Goal: Information Seeking & Learning: Find specific page/section

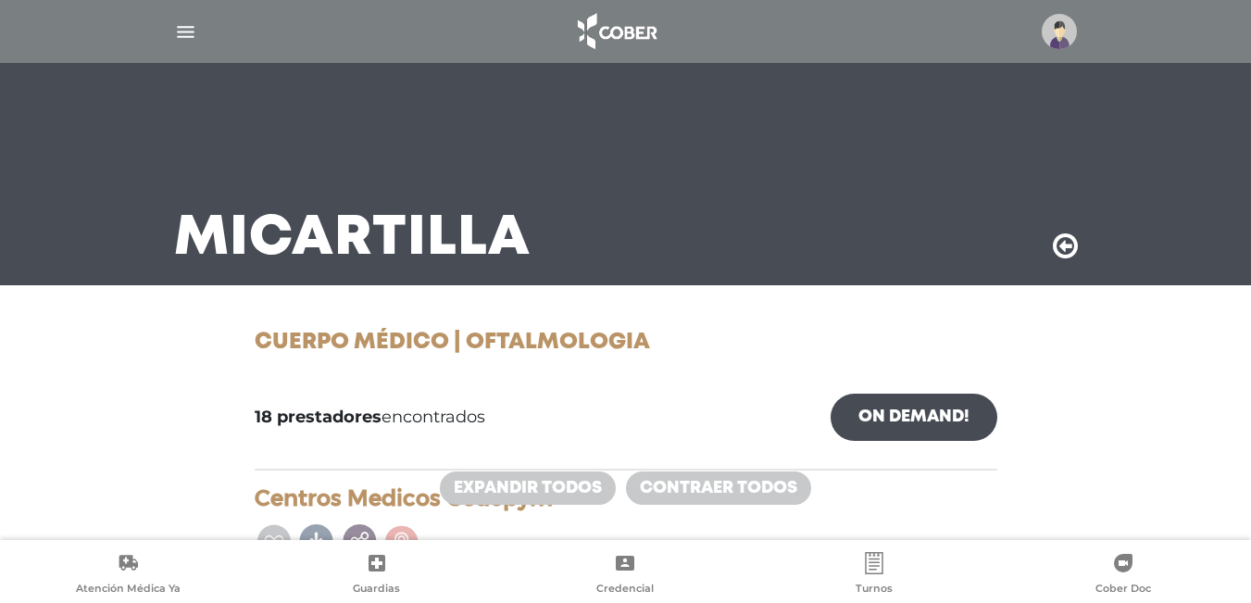
scroll to position [2630, 0]
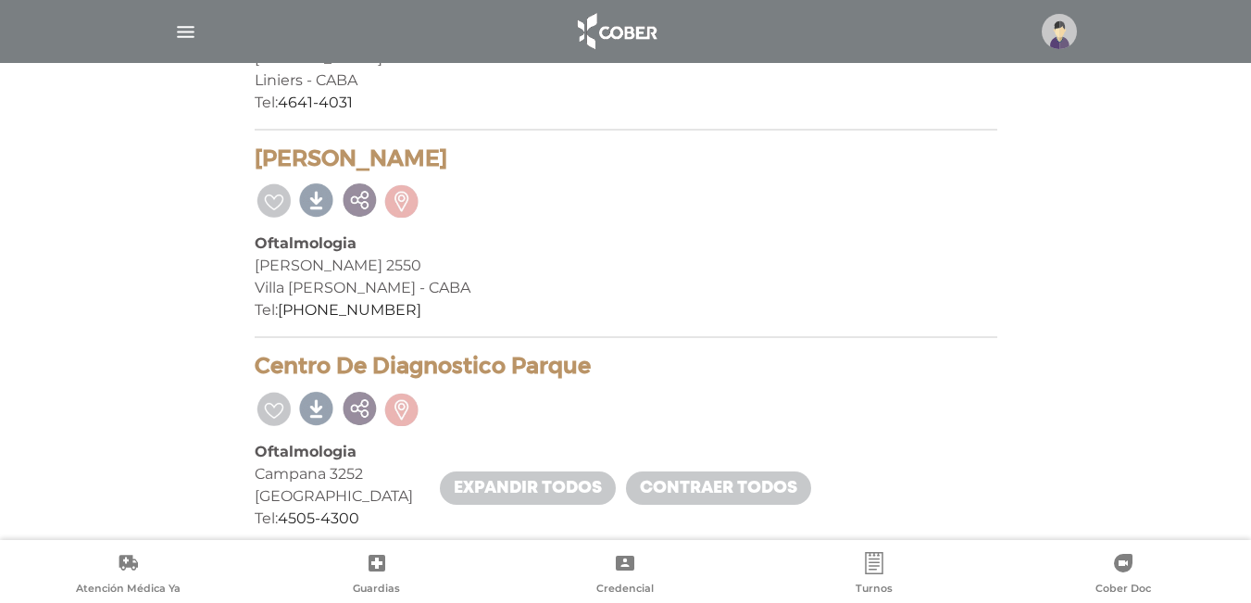
click at [187, 26] on img "button" at bounding box center [185, 31] width 23 height 23
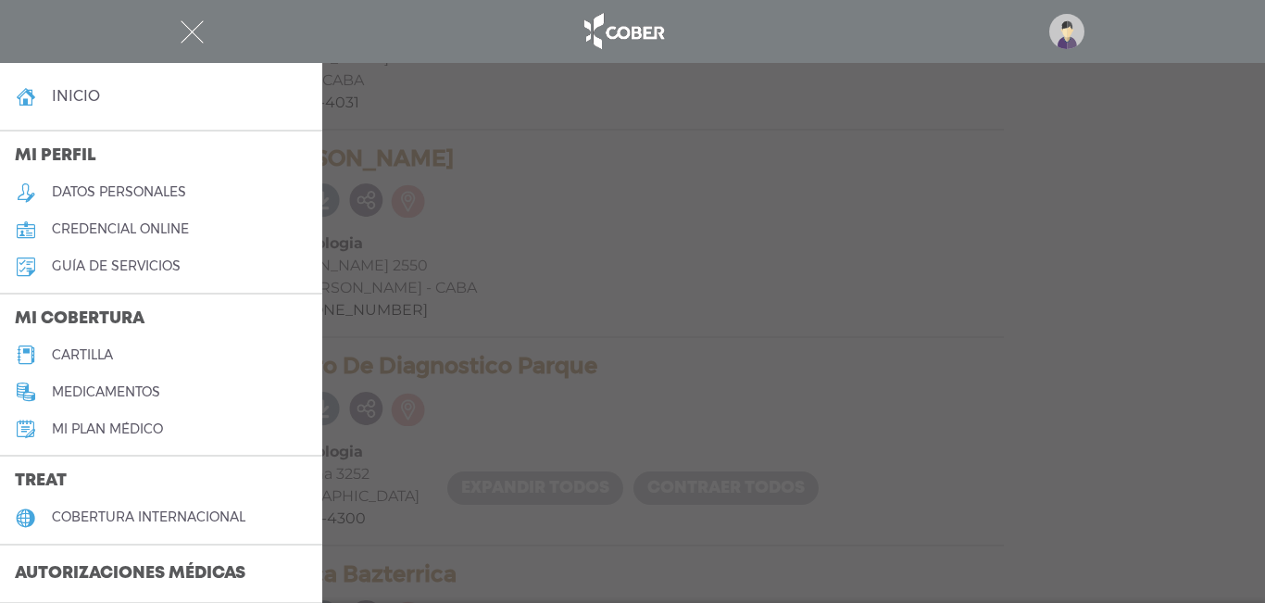
click at [418, 196] on div at bounding box center [632, 301] width 1265 height 603
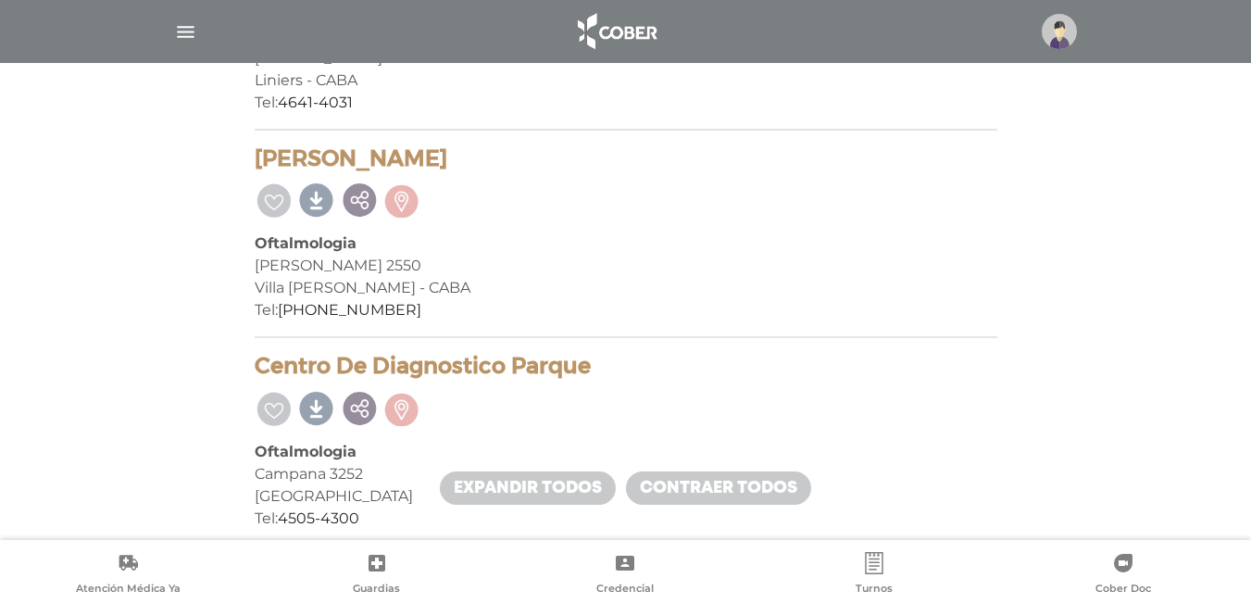
click at [187, 31] on img "button" at bounding box center [185, 31] width 23 height 23
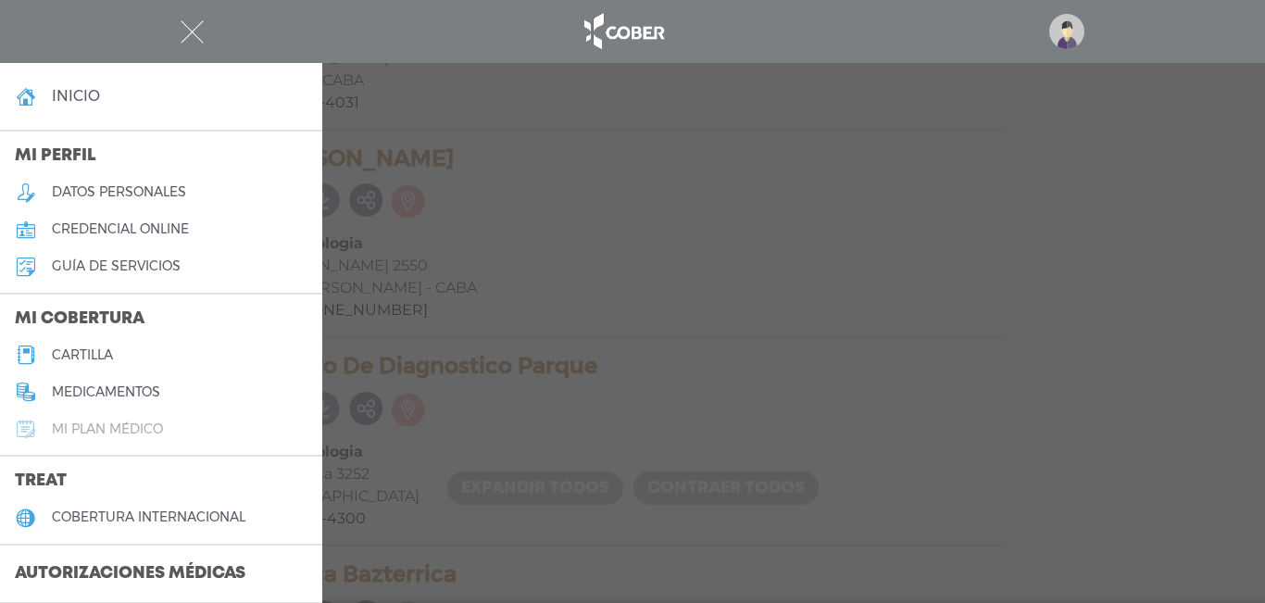
click at [144, 429] on h5 "Mi plan médico" at bounding box center [107, 429] width 111 height 16
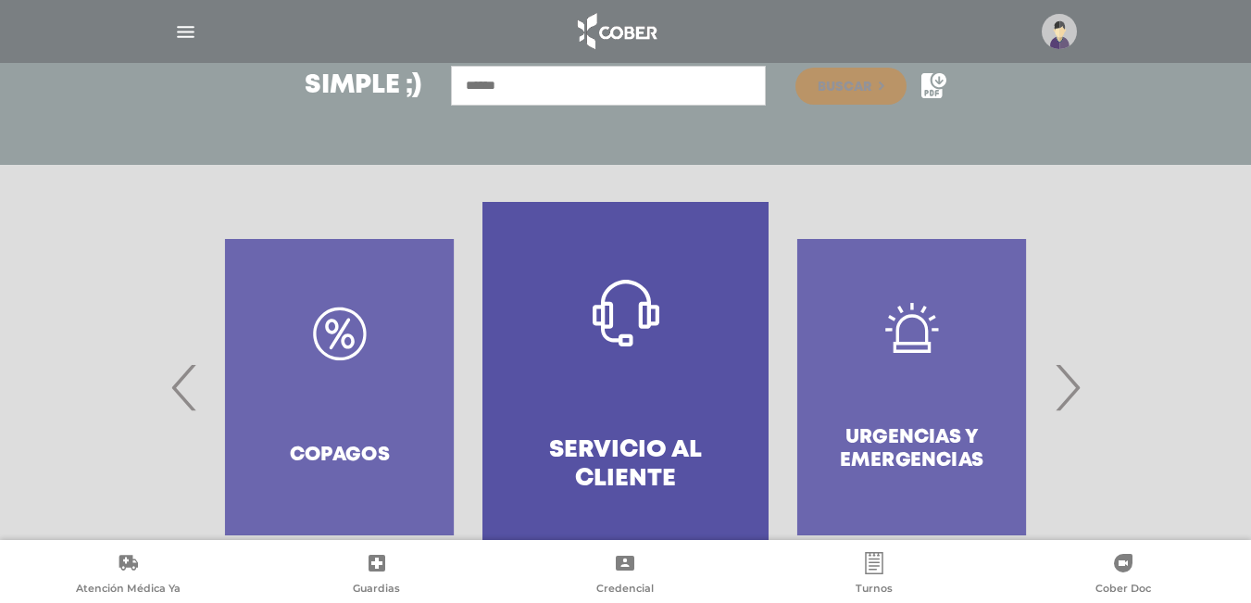
scroll to position [348, 0]
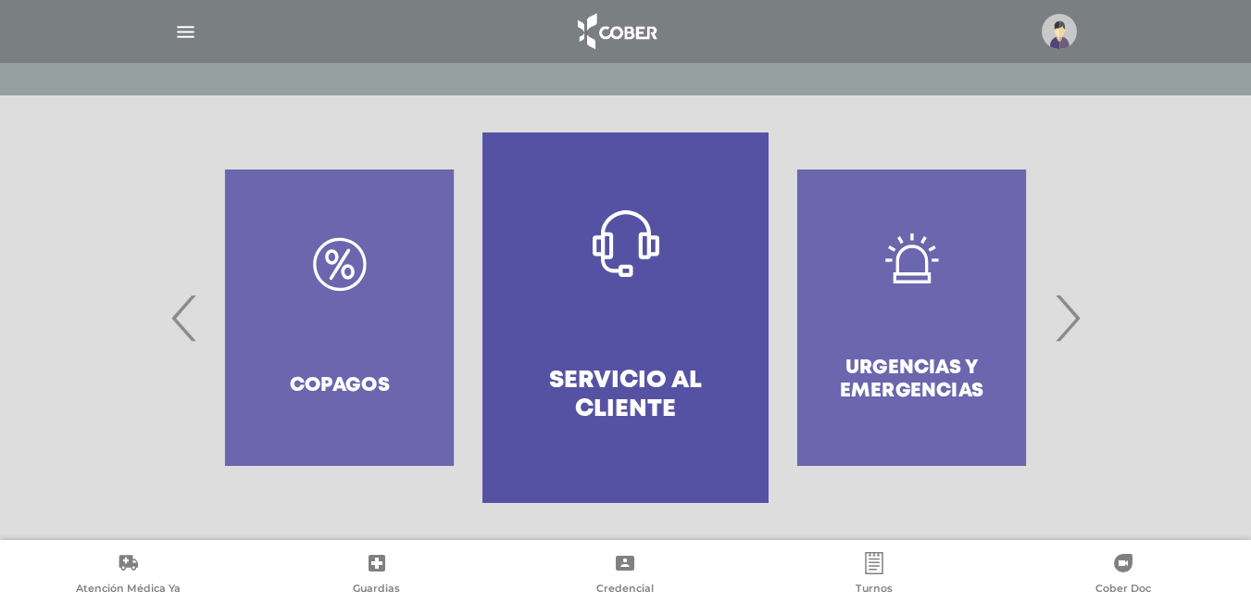
click at [1067, 330] on span "›" at bounding box center [1067, 318] width 36 height 100
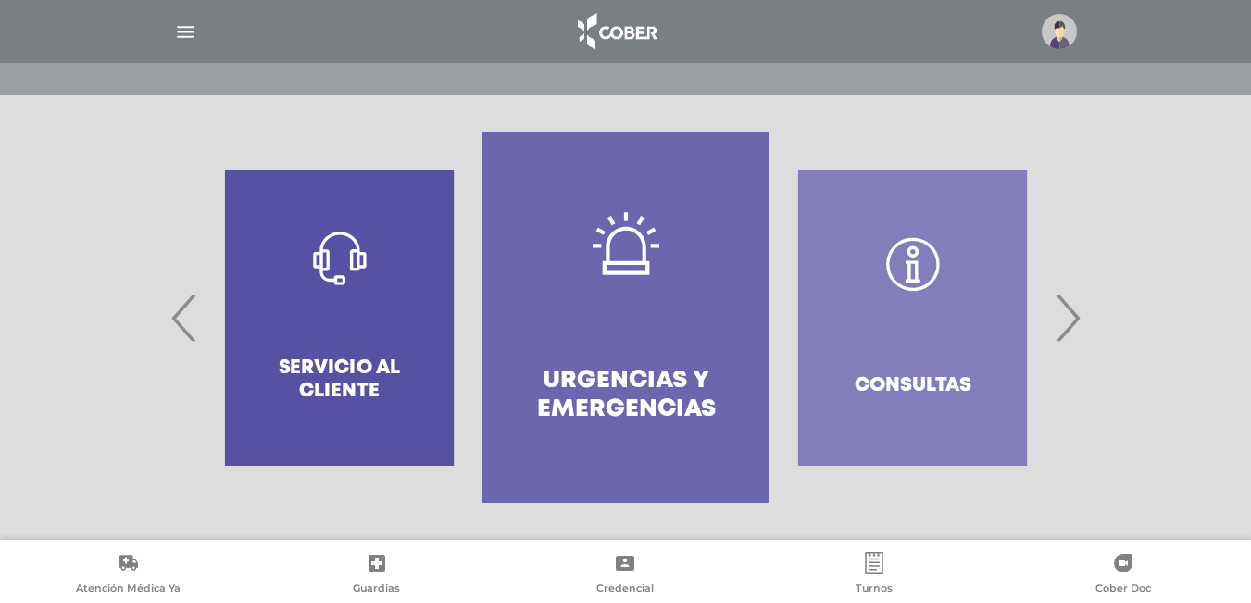
click at [1067, 330] on span "›" at bounding box center [1067, 318] width 36 height 100
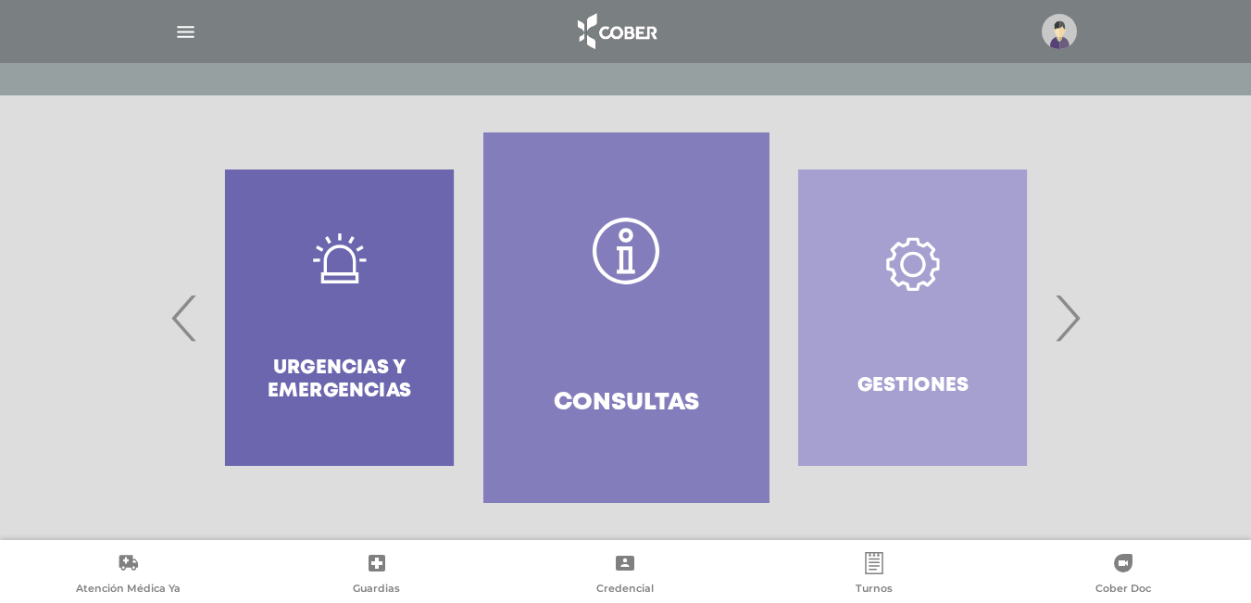
click at [1067, 330] on span "›" at bounding box center [1067, 318] width 36 height 100
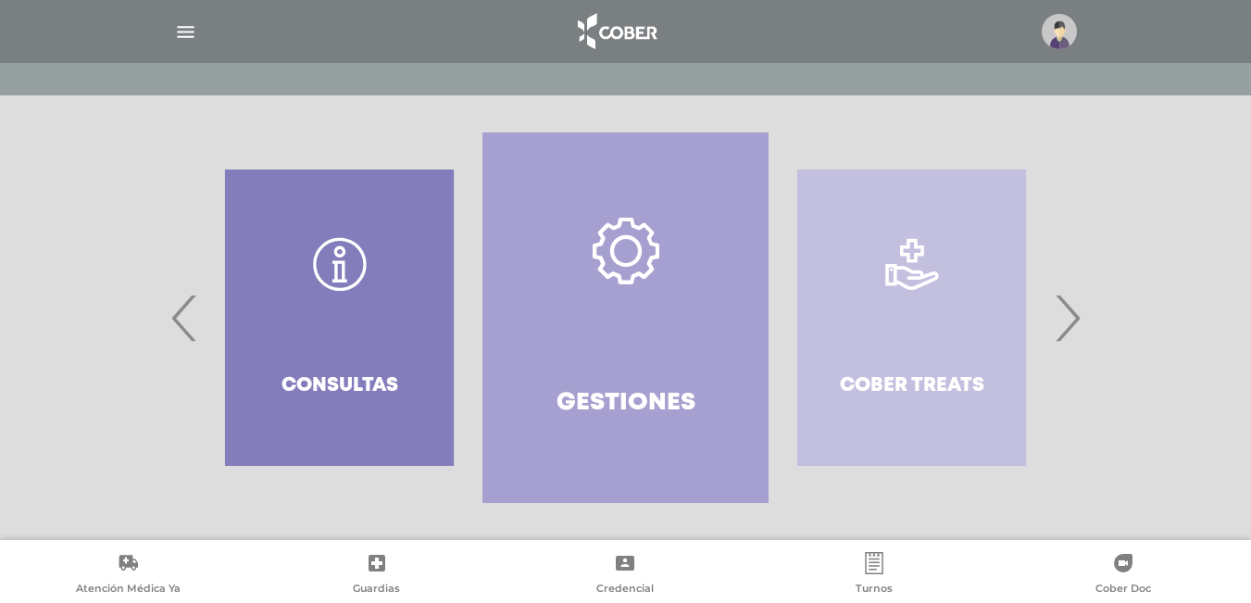
click at [1067, 330] on span "›" at bounding box center [1067, 318] width 36 height 100
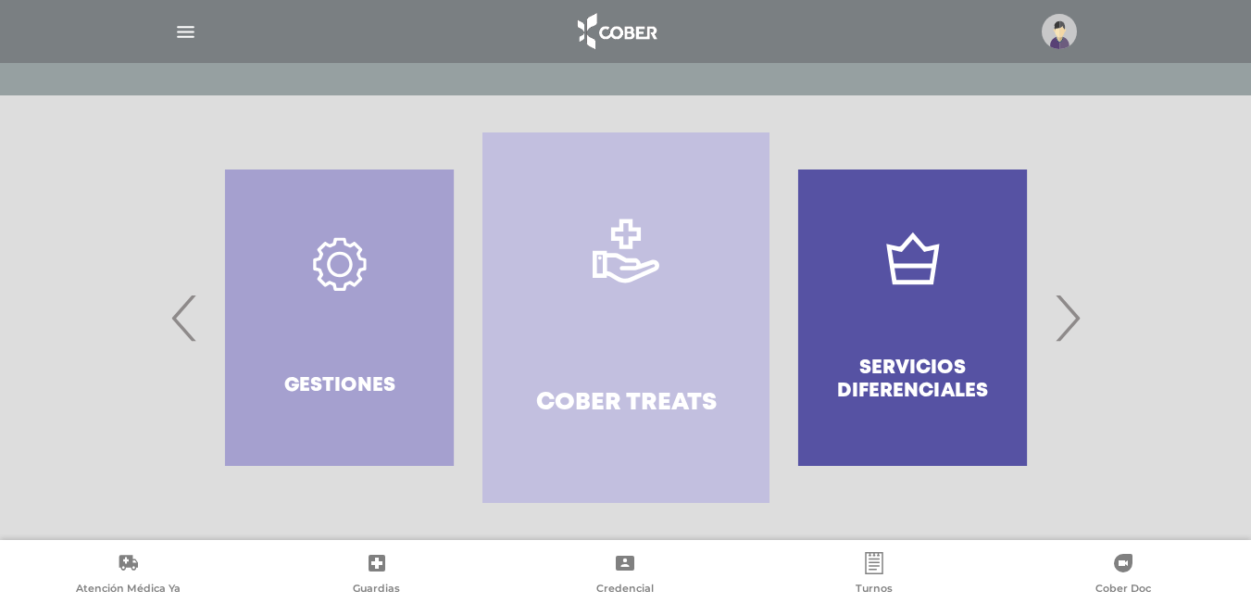
click at [1067, 330] on span "›" at bounding box center [1067, 318] width 36 height 100
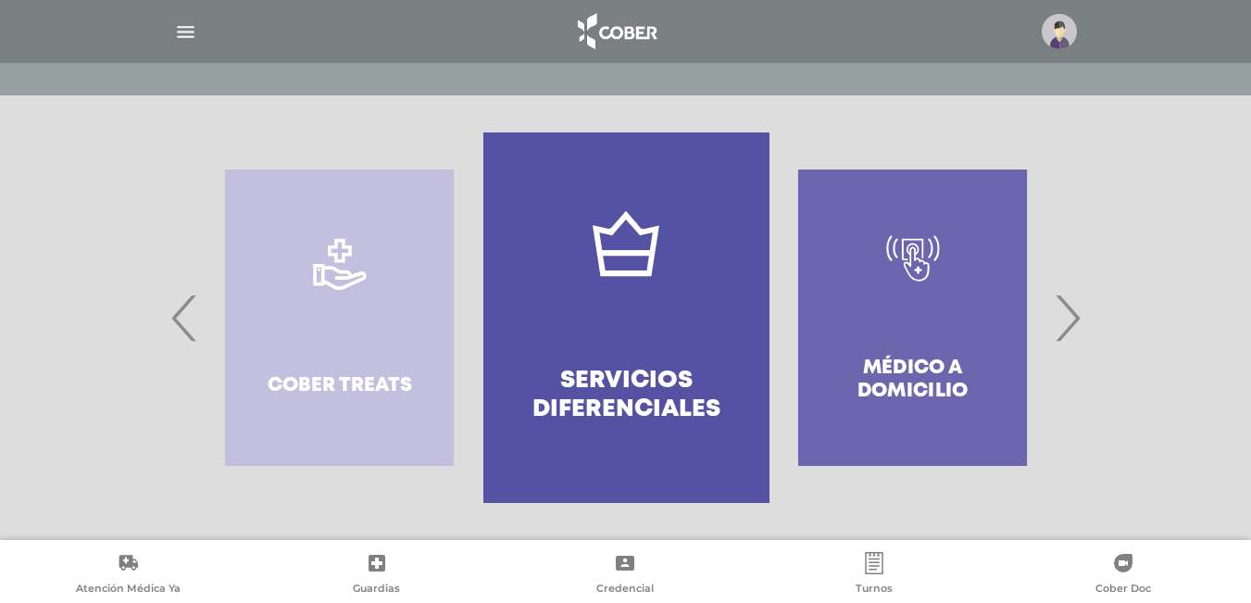
click at [1067, 330] on span "›" at bounding box center [1067, 318] width 36 height 100
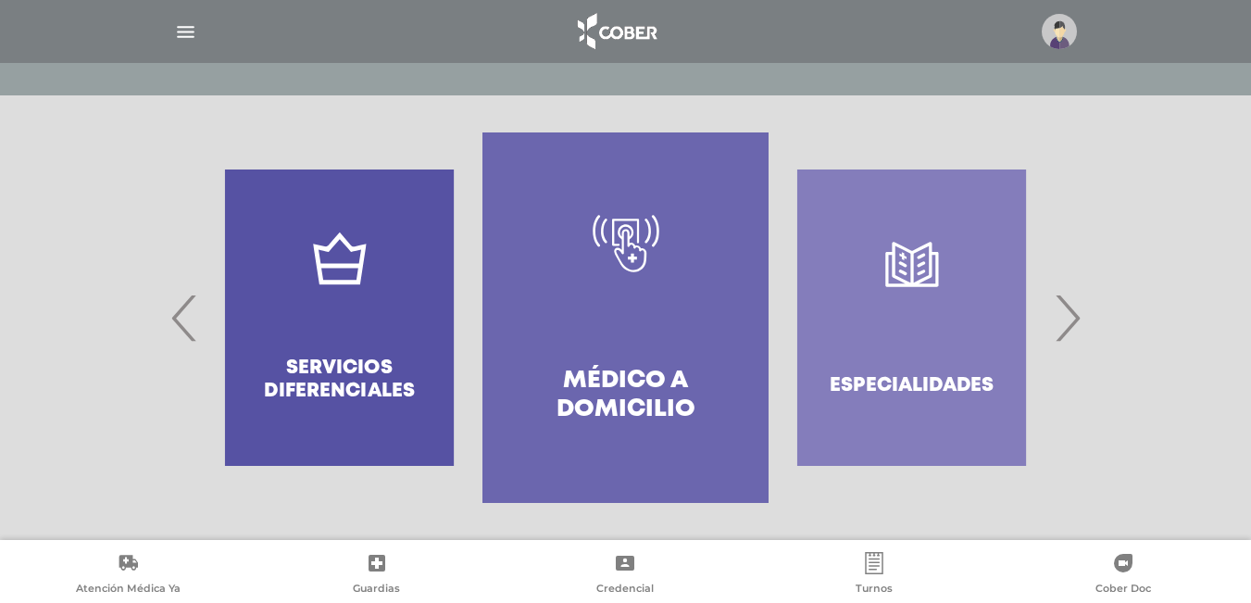
click at [1067, 330] on span "›" at bounding box center [1067, 318] width 36 height 100
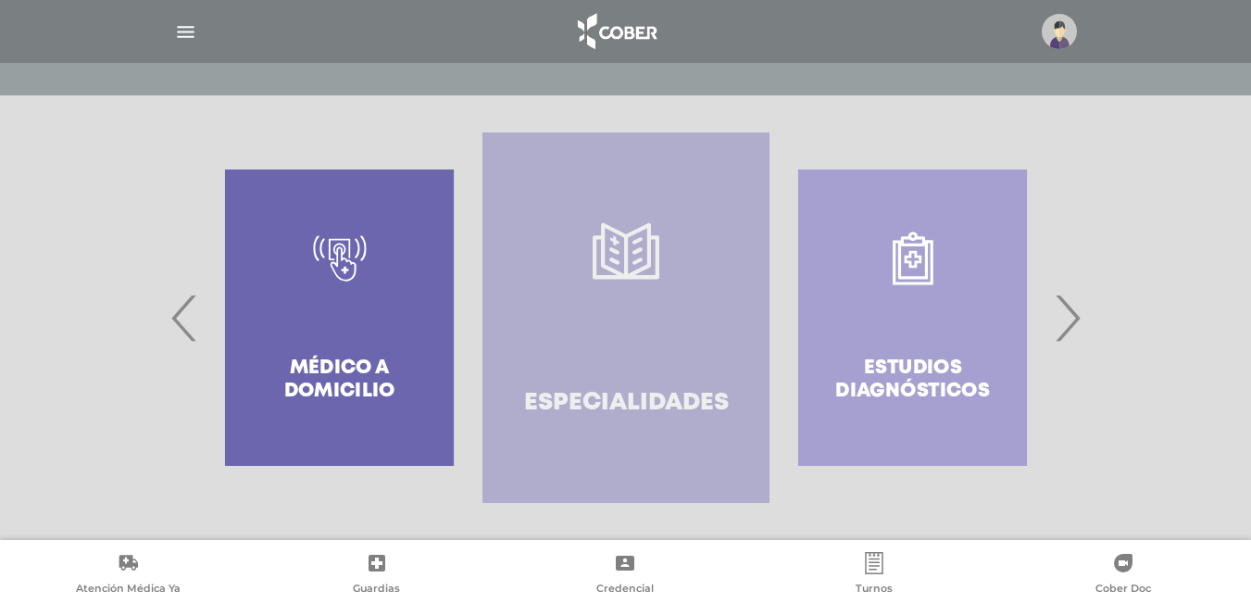
click at [631, 317] on link "Especialidades" at bounding box center [625, 317] width 286 height 370
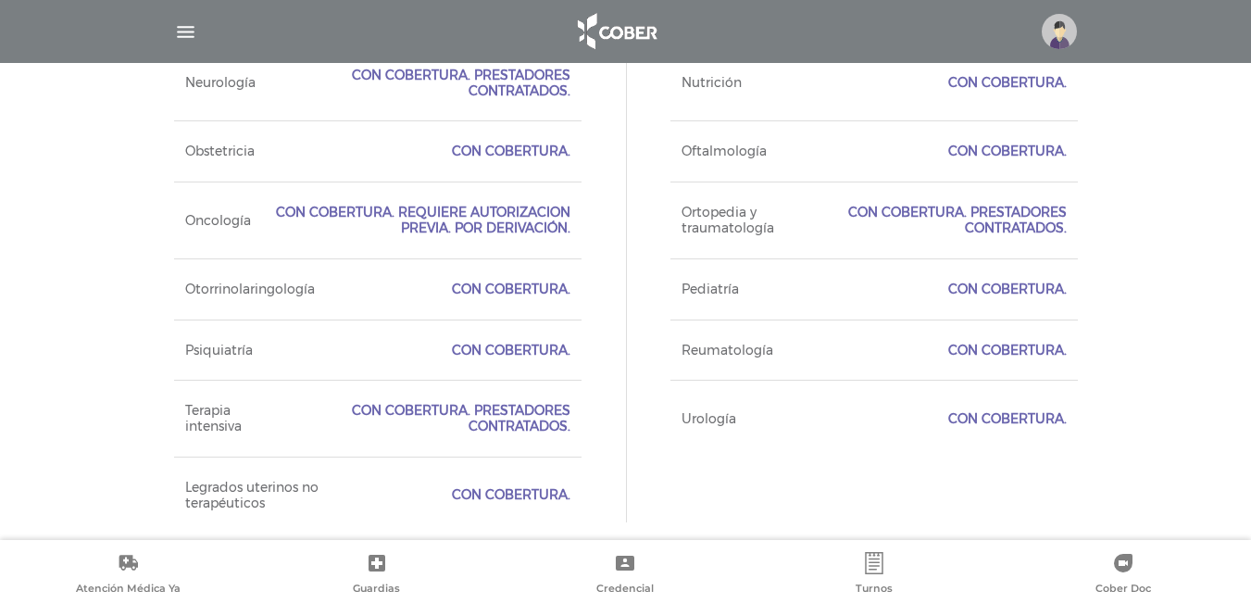
scroll to position [1993, 0]
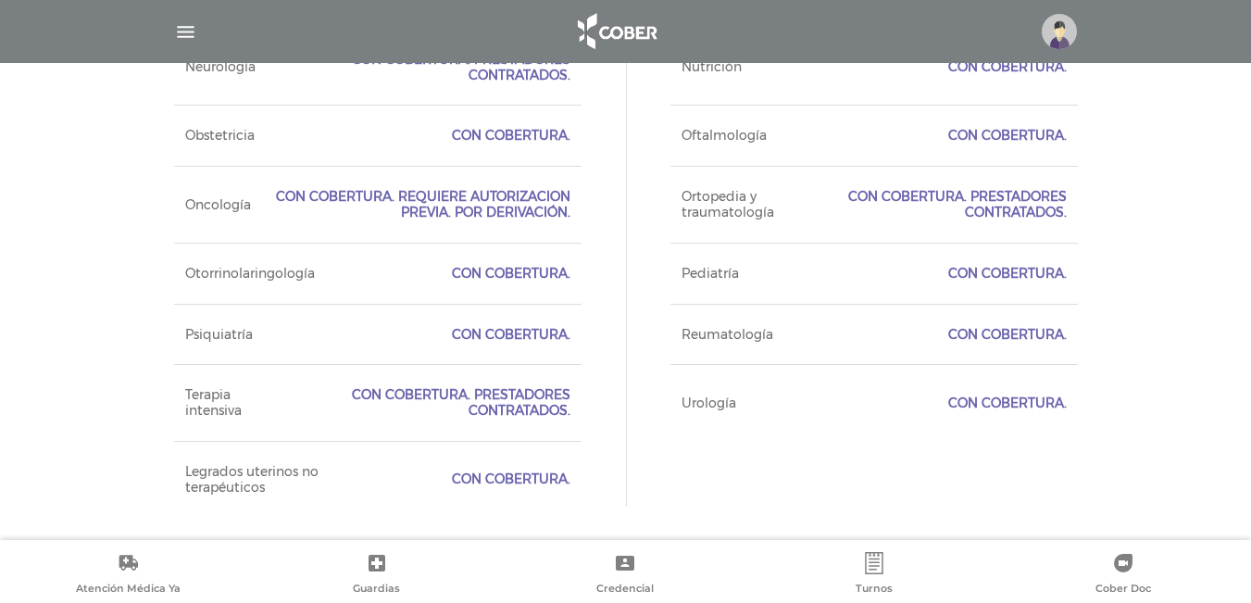
click at [189, 42] on img "button" at bounding box center [185, 31] width 23 height 23
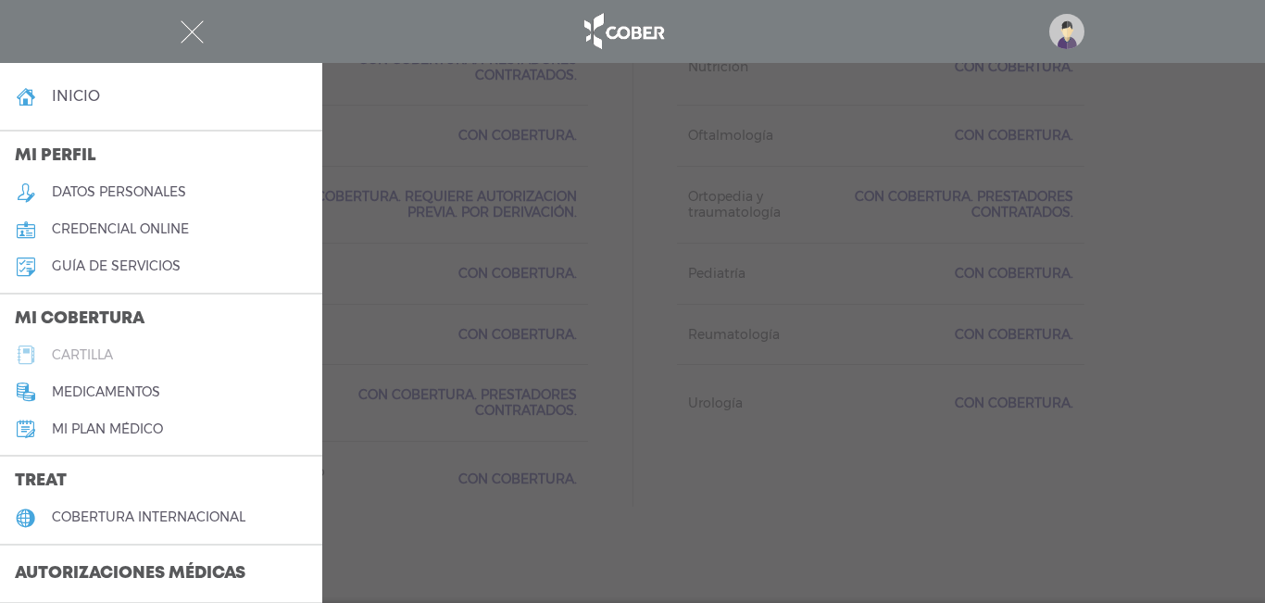
click at [73, 357] on h5 "cartilla" at bounding box center [82, 355] width 61 height 16
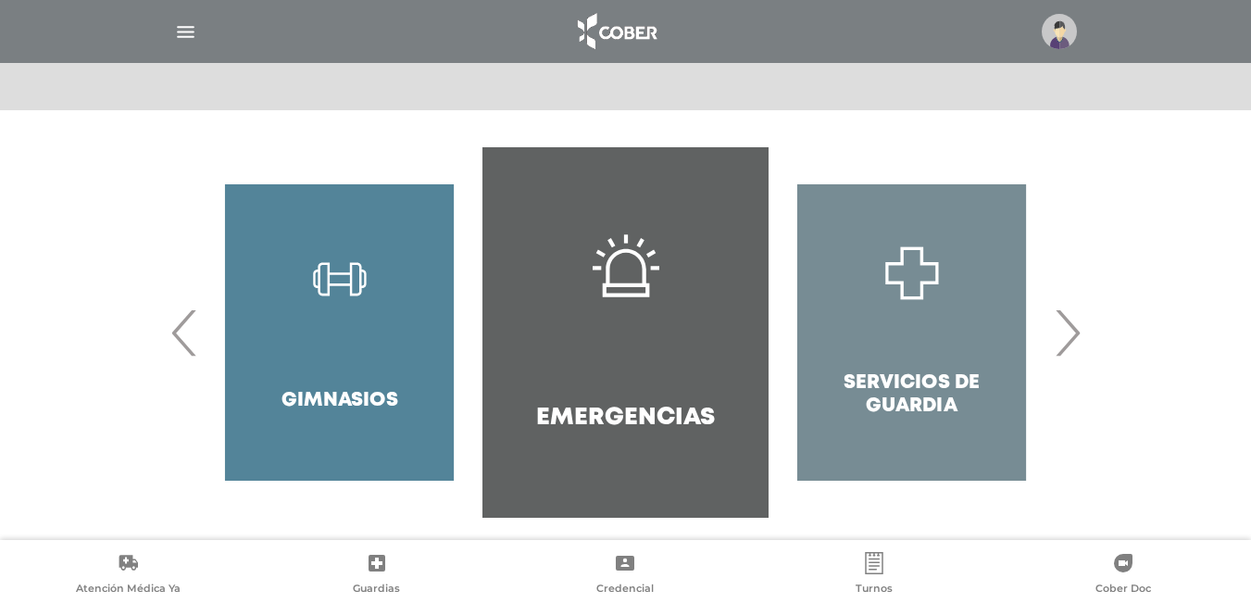
scroll to position [348, 0]
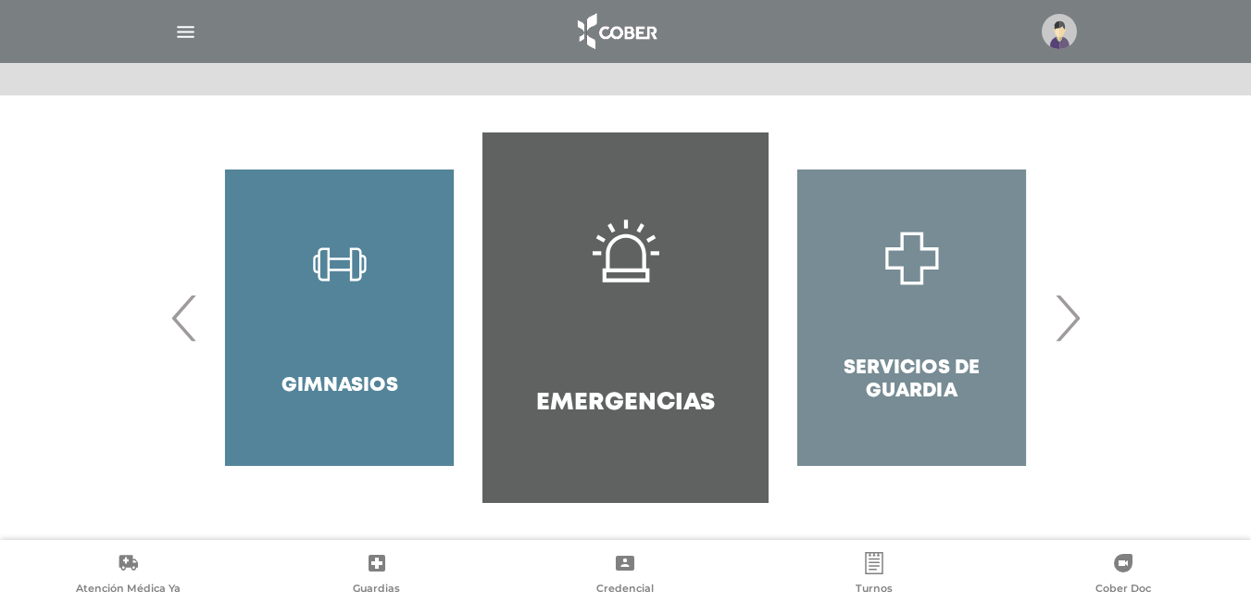
click at [1070, 318] on span "›" at bounding box center [1067, 318] width 36 height 100
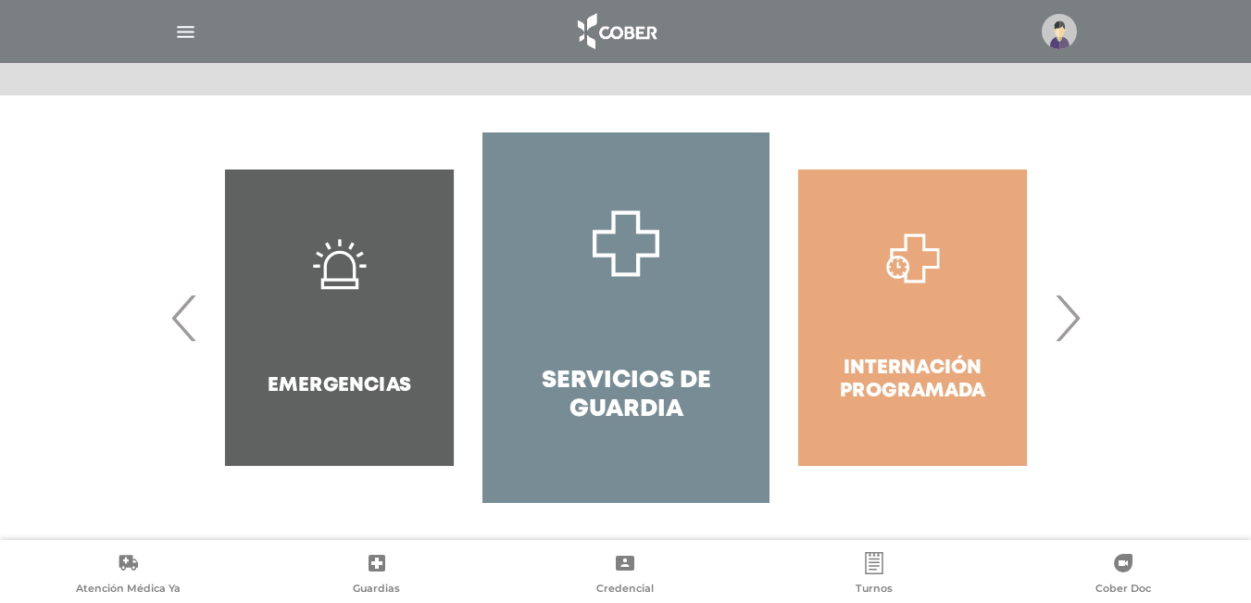
click at [1070, 318] on span "›" at bounding box center [1067, 318] width 36 height 100
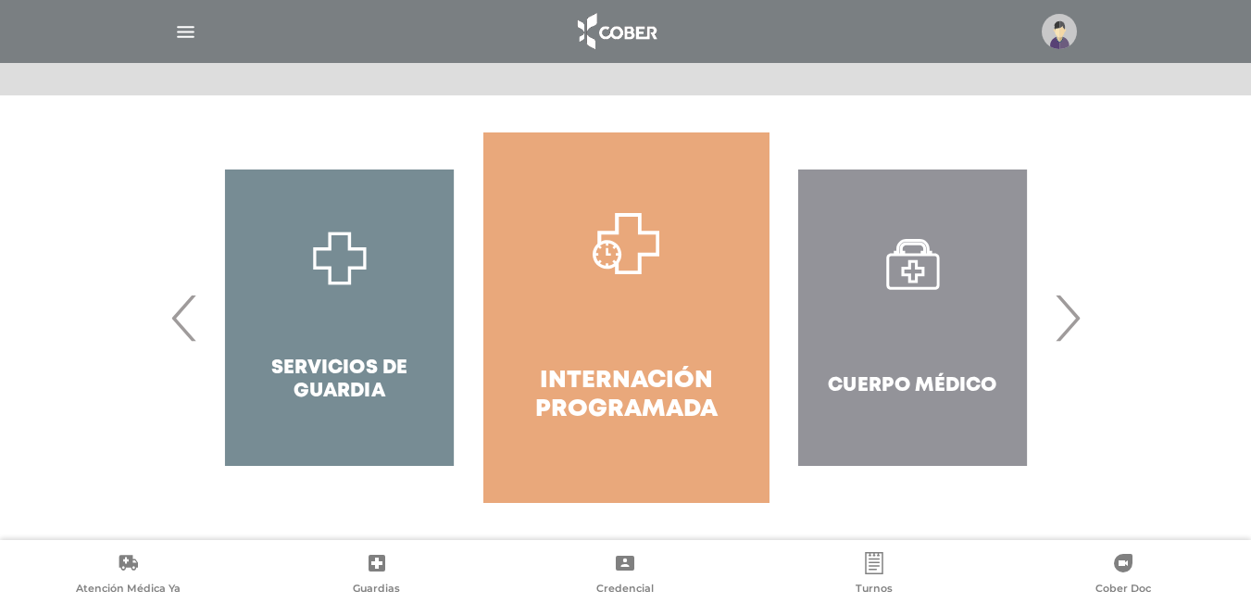
click at [1070, 318] on span "›" at bounding box center [1067, 318] width 36 height 100
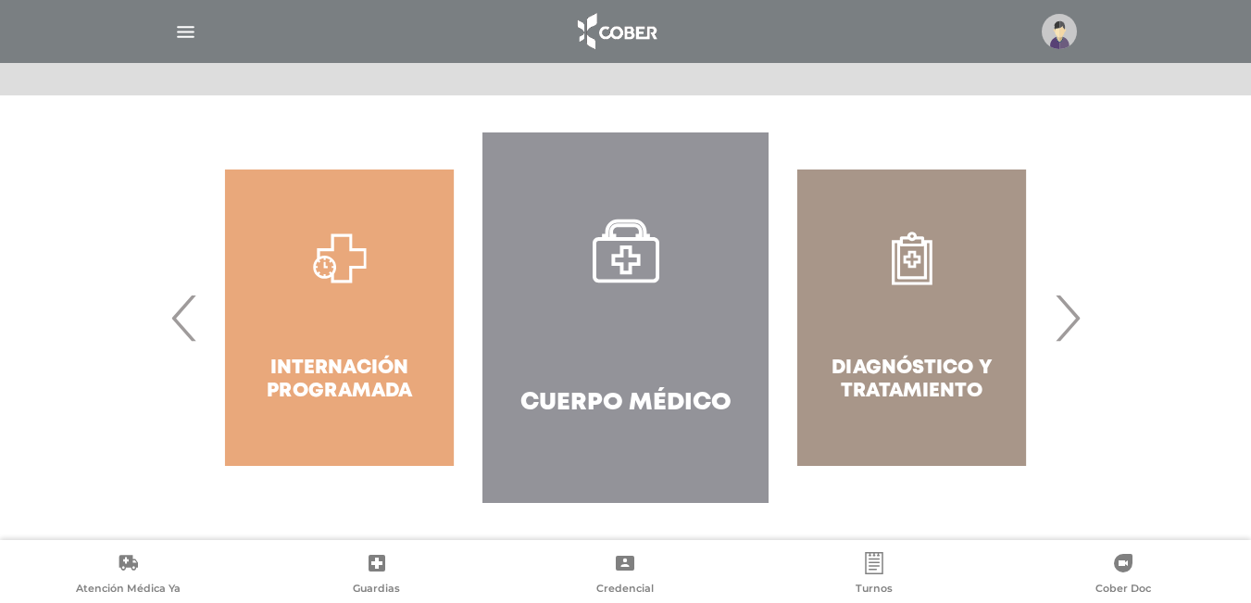
click at [547, 351] on link "Cuerpo Médico" at bounding box center [625, 317] width 286 height 370
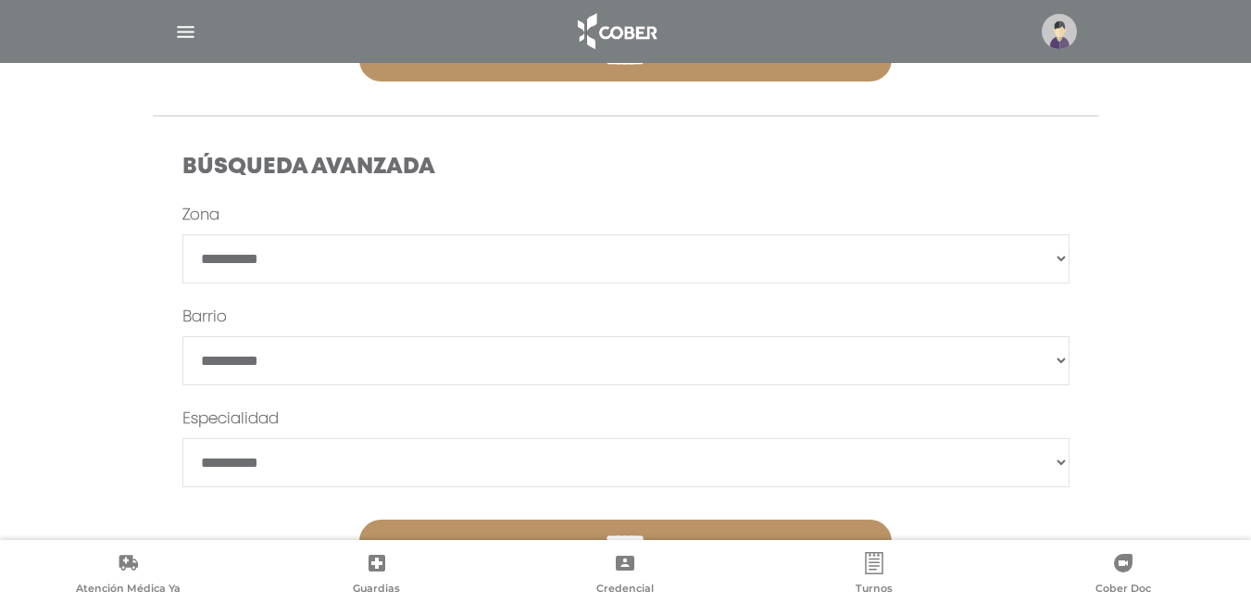
scroll to position [497, 0]
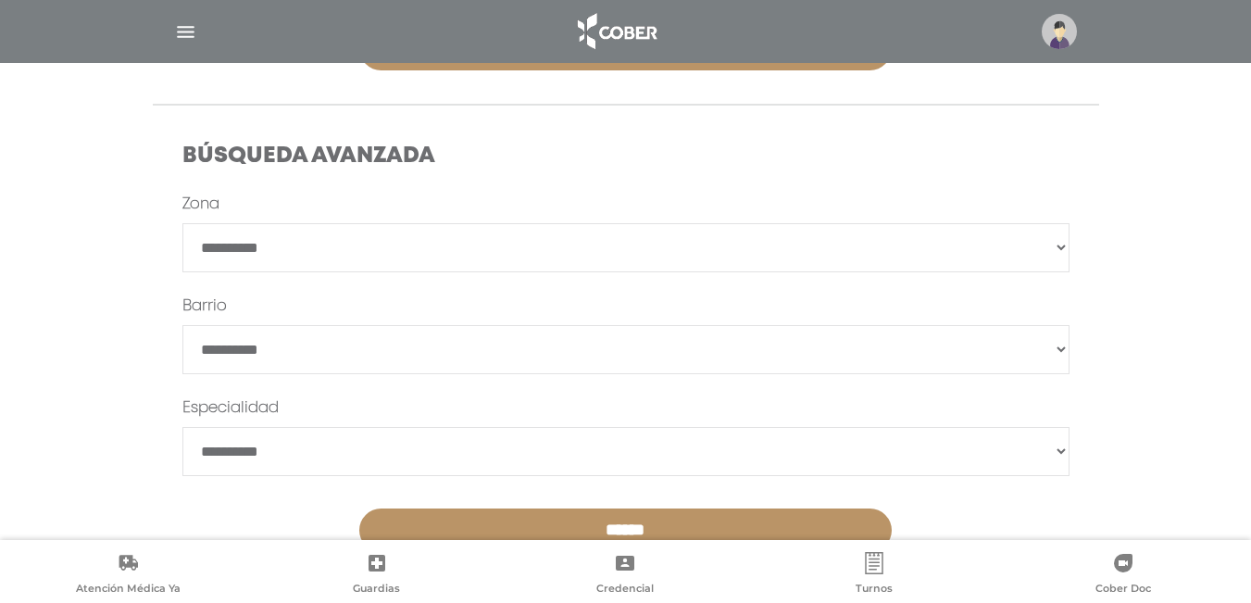
click at [635, 259] on select "**********" at bounding box center [625, 247] width 887 height 49
select select "****"
click at [182, 223] on select "**********" at bounding box center [625, 247] width 887 height 49
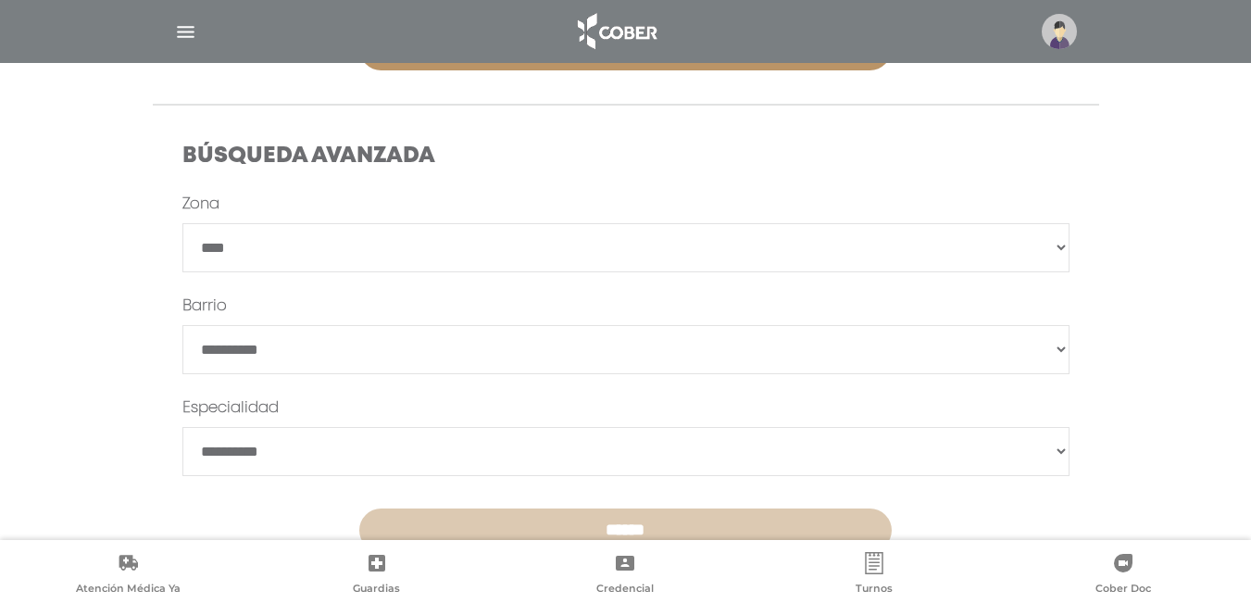
click at [621, 519] on input "******" at bounding box center [625, 530] width 532 height 44
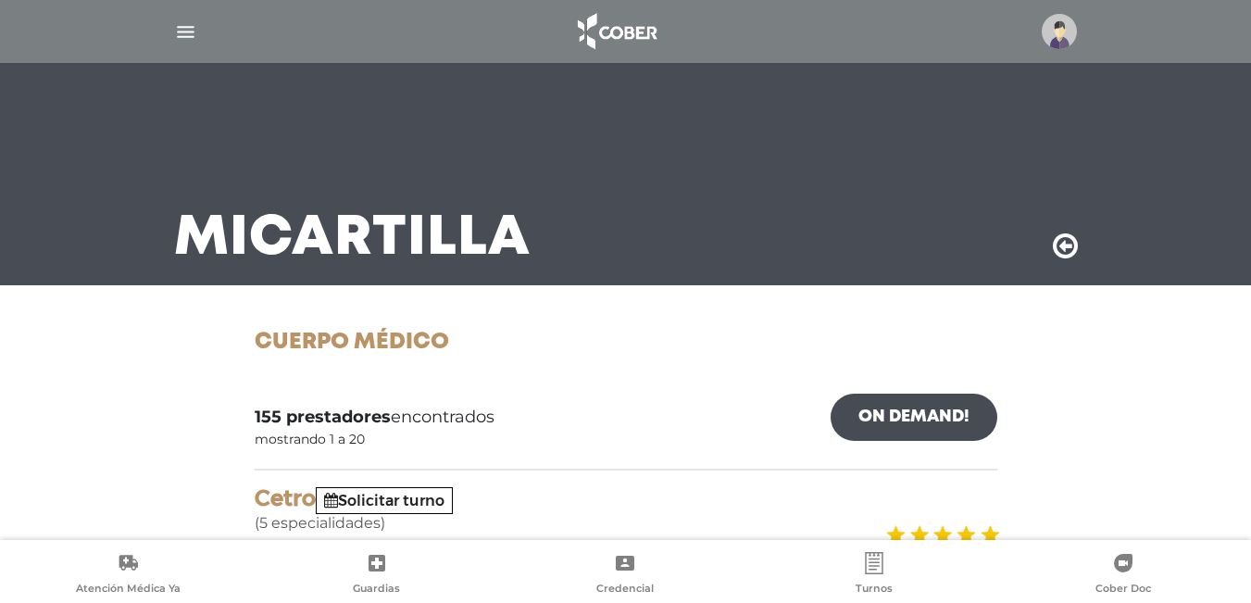
click at [675, 254] on div "Mi Cartilla" at bounding box center [626, 174] width 948 height 222
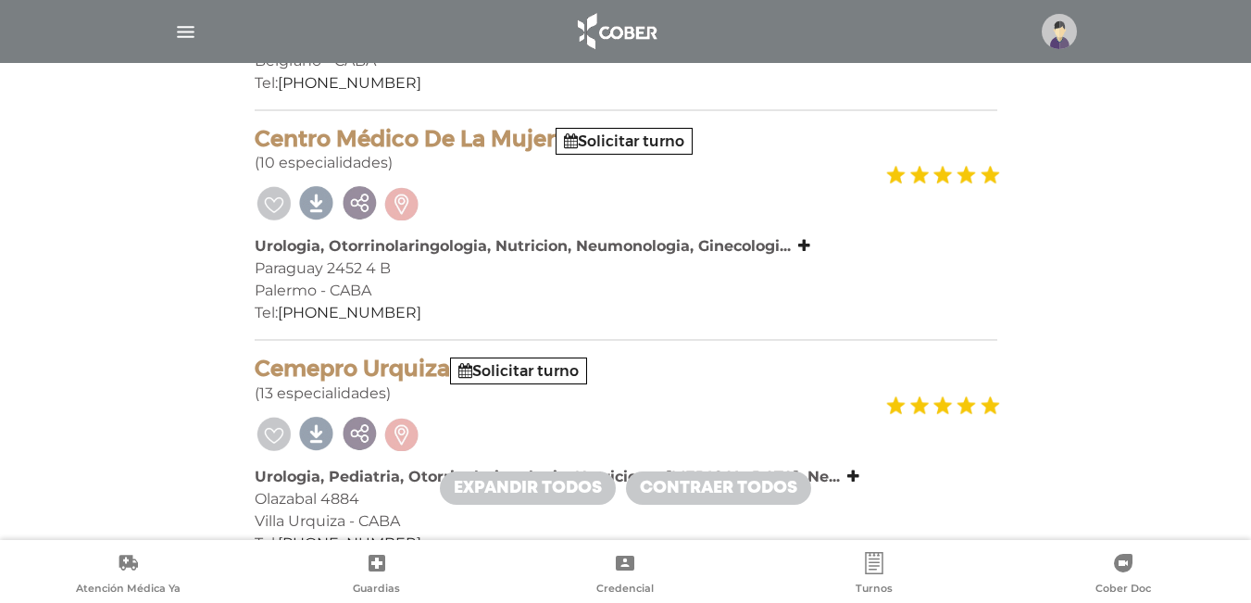
scroll to position [593, 0]
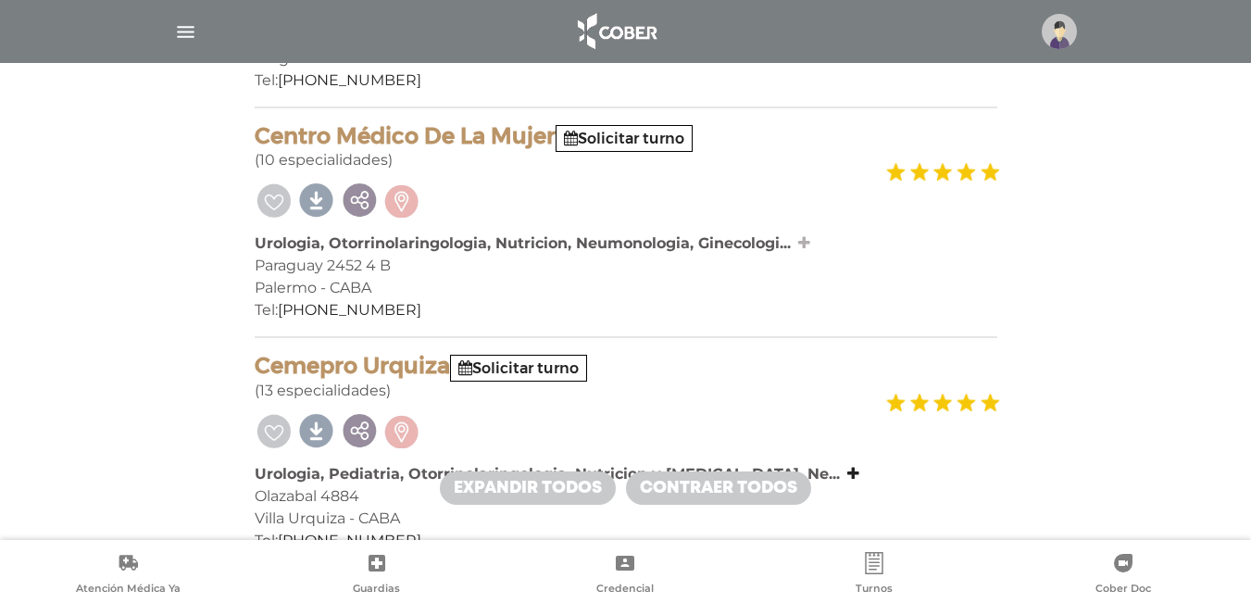
click at [804, 244] on icon at bounding box center [804, 242] width 12 height 15
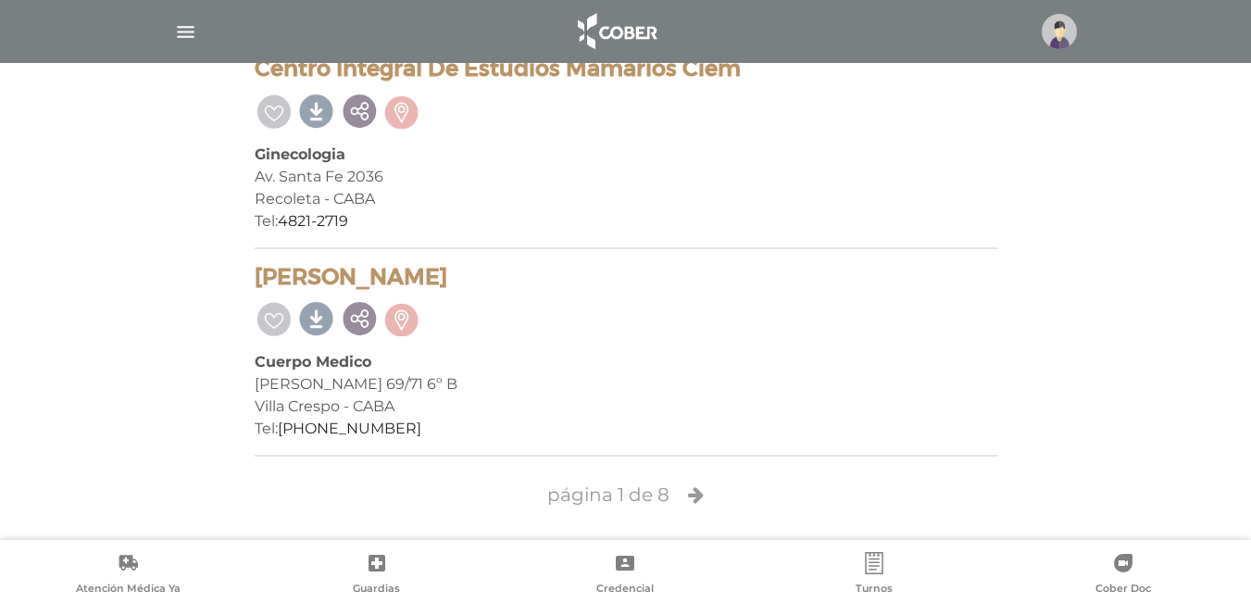
scroll to position [5479, 0]
